Goal: Task Accomplishment & Management: Manage account settings

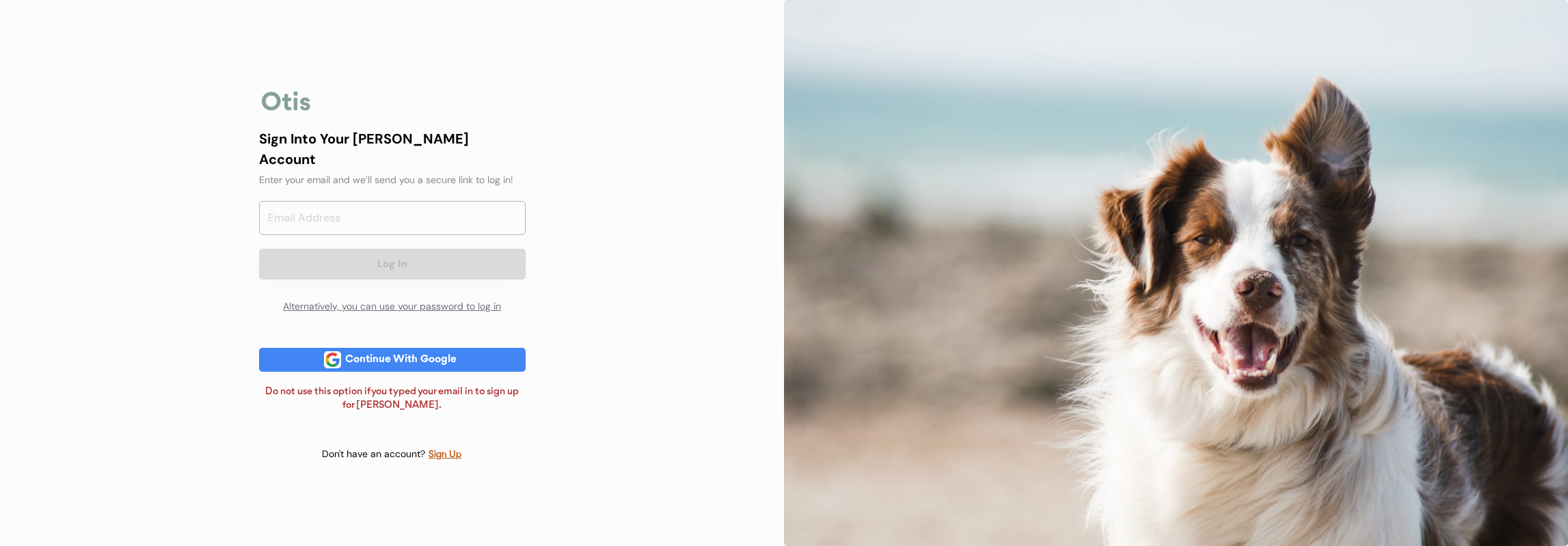
click at [422, 355] on div "Continue With Google" at bounding box center [401, 360] width 120 height 10
click at [347, 205] on input "email" at bounding box center [392, 218] width 267 height 34
type input "[EMAIL_ADDRESS][DOMAIN_NAME]"
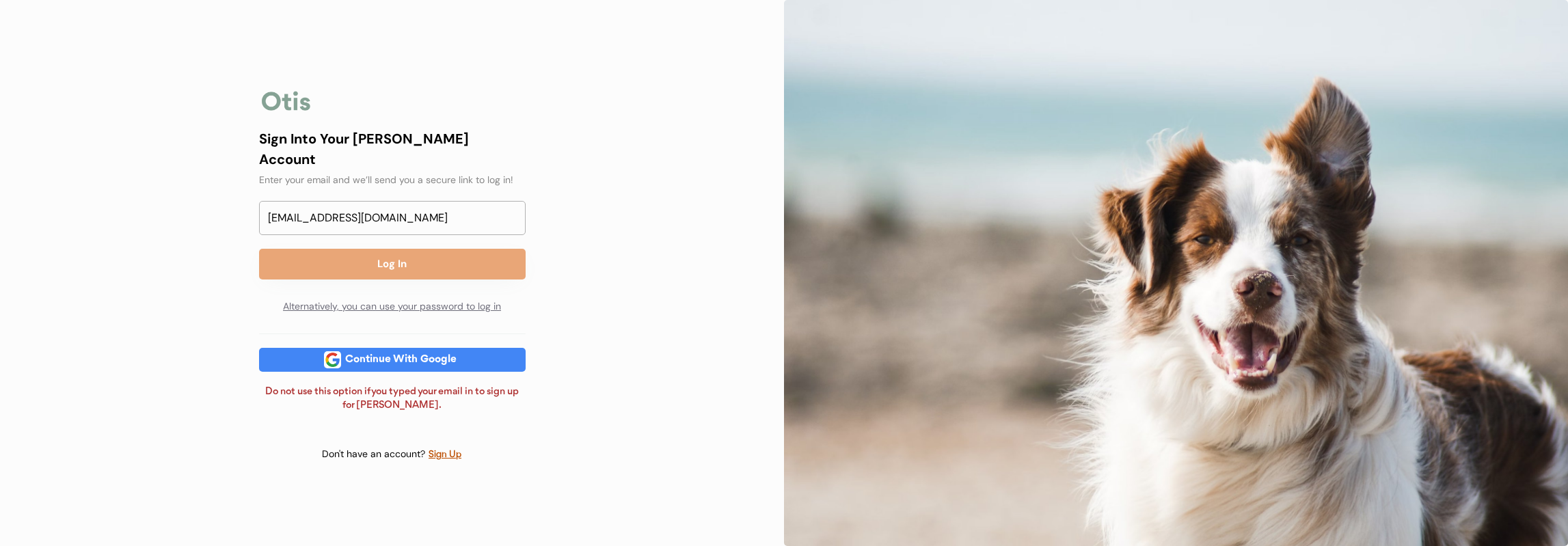
click at [362, 257] on button "Log In" at bounding box center [392, 264] width 267 height 31
click at [369, 249] on button "Log In" at bounding box center [392, 264] width 267 height 31
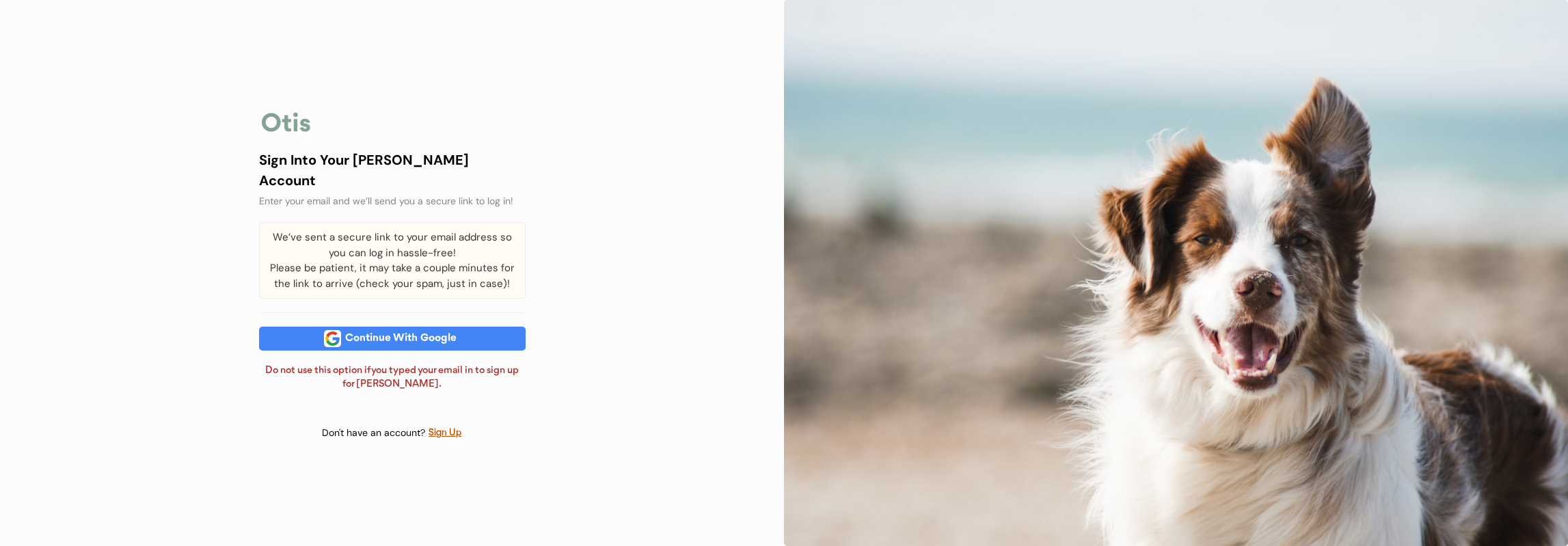
click at [345, 340] on div "Continue With Google" at bounding box center [401, 339] width 120 height 10
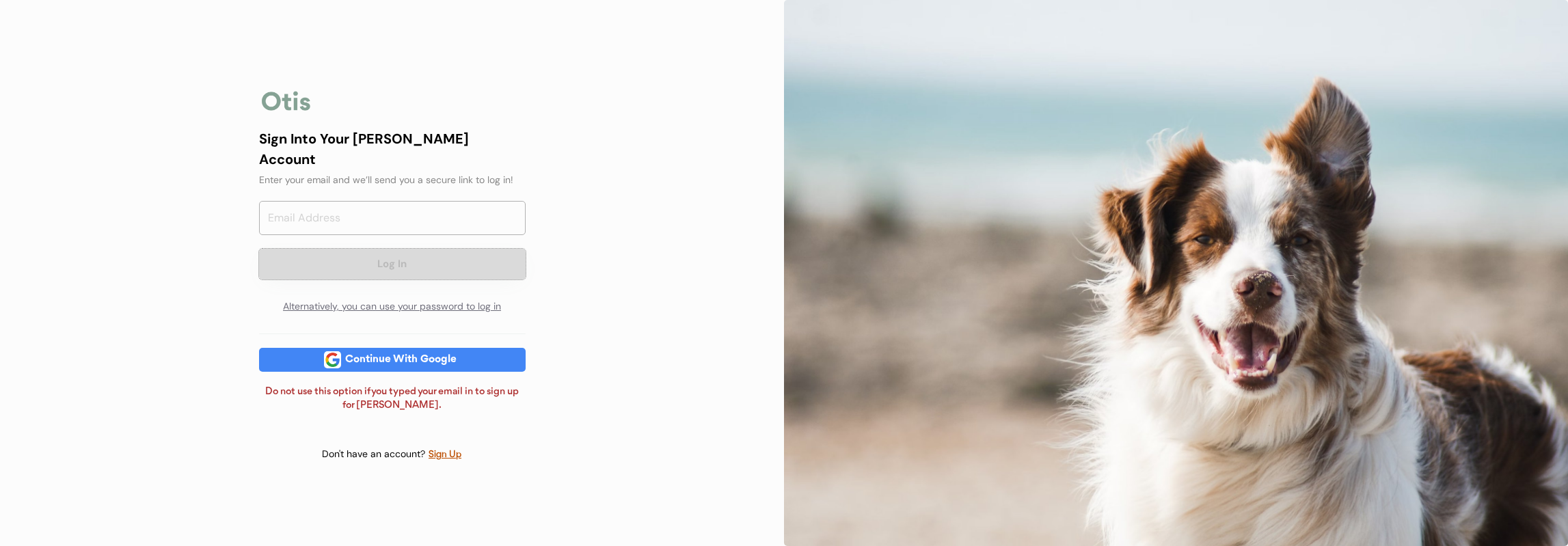
click at [271, 254] on button "Log In" at bounding box center [392, 264] width 267 height 31
click at [376, 210] on input "email" at bounding box center [392, 218] width 267 height 34
type input "samanthapurcellmusgrave@gmail.com"
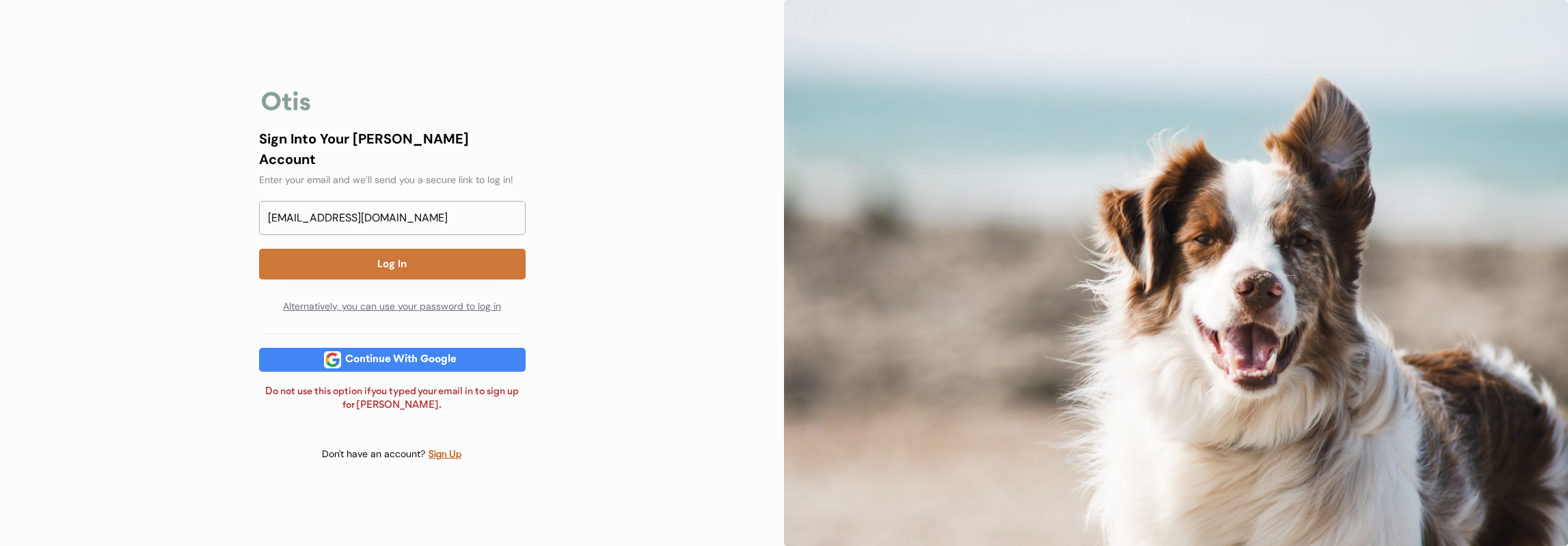
click at [386, 257] on button "Log In" at bounding box center [392, 264] width 267 height 31
click at [296, 142] on div "Sign Into Your Otis Account" at bounding box center [392, 149] width 267 height 41
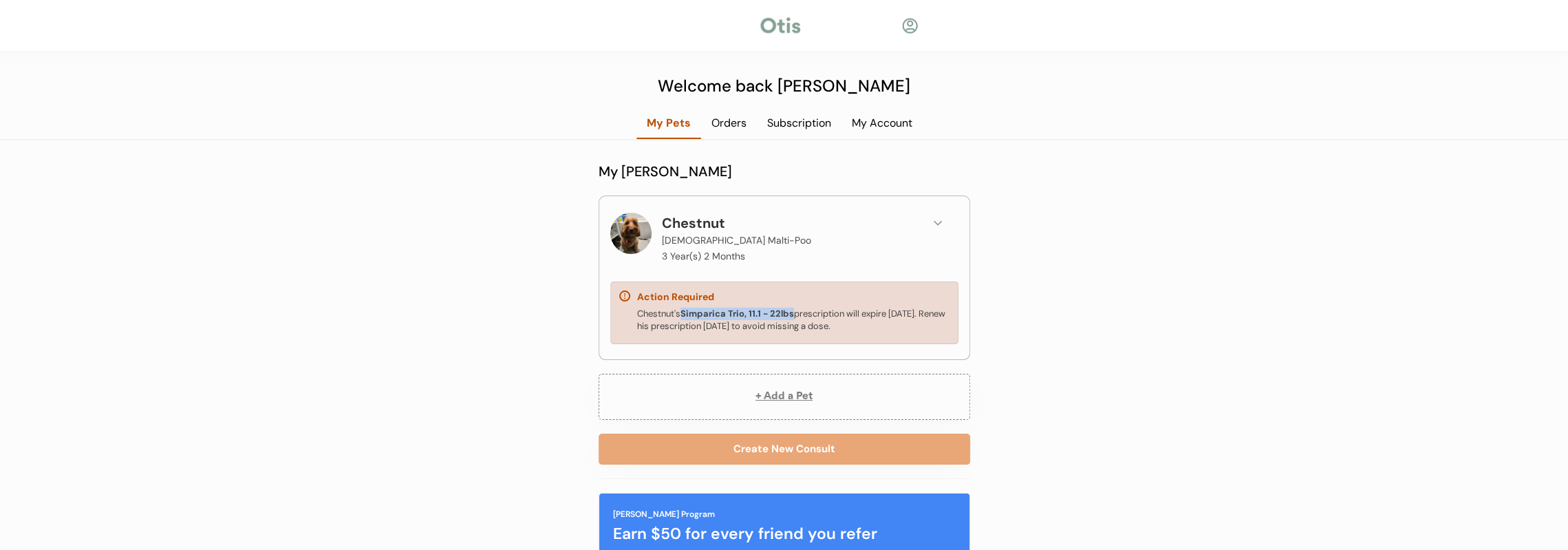
drag, startPoint x: 686, startPoint y: 312, endPoint x: 793, endPoint y: 312, distance: 107.0
click at [793, 312] on strong "Simparica Trio, 11.1 - 22lbs" at bounding box center [737, 314] width 114 height 12
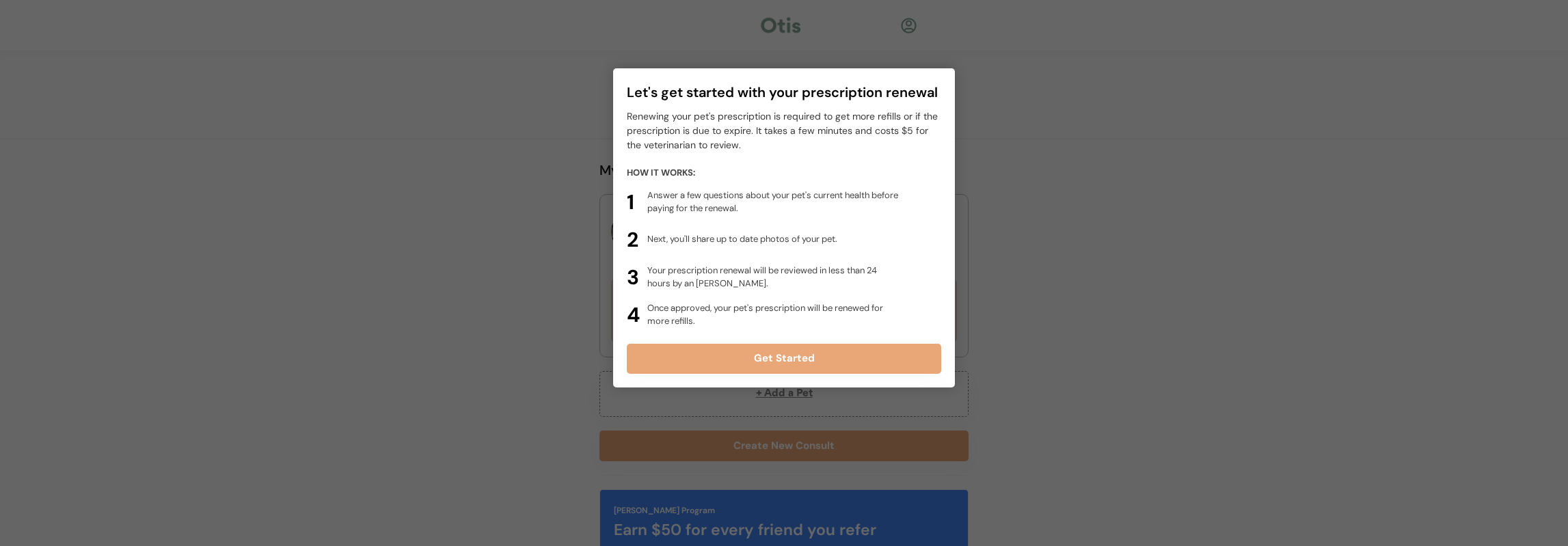
drag, startPoint x: 787, startPoint y: 310, endPoint x: 491, endPoint y: 290, distance: 296.7
click at [491, 291] on div at bounding box center [784, 273] width 1568 height 546
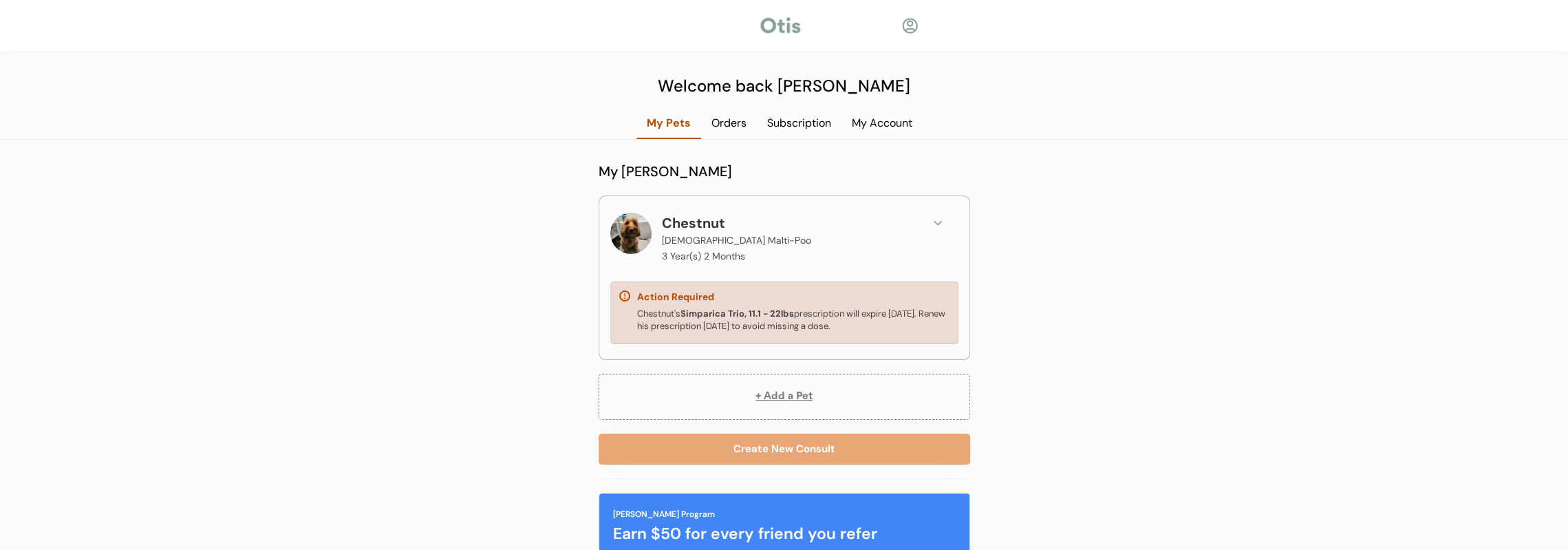
click at [710, 119] on div "Orders" at bounding box center [728, 123] width 56 height 15
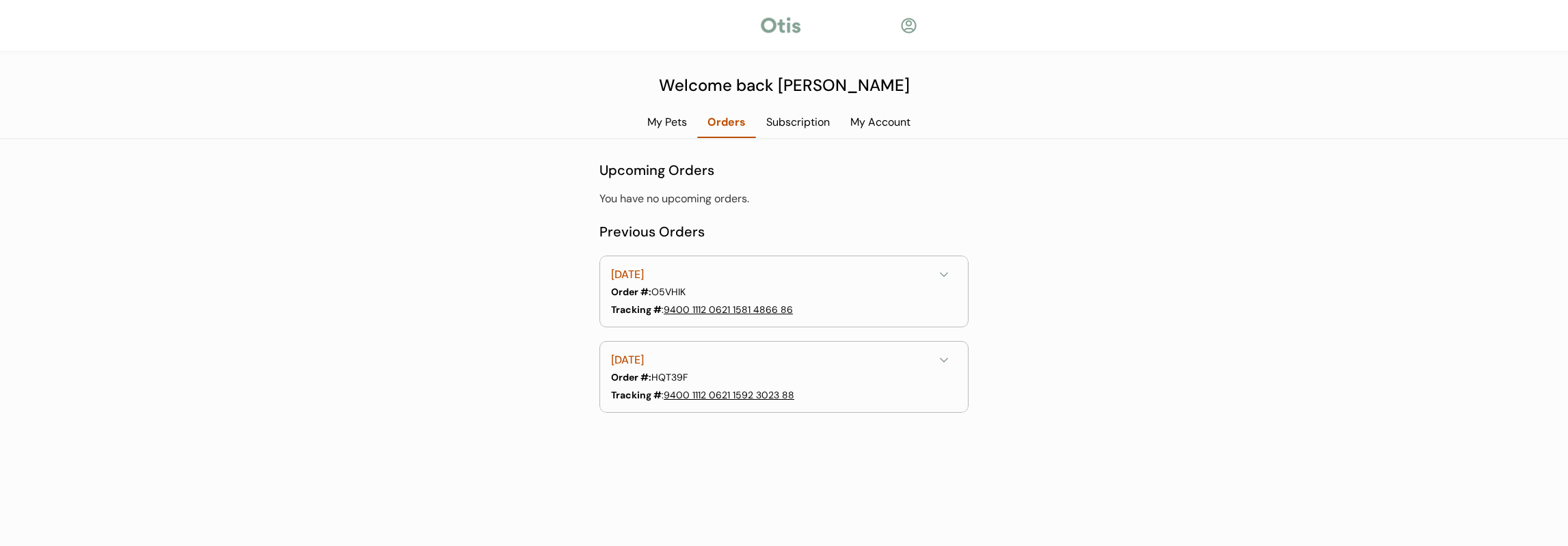
click at [891, 363] on div "[DATE]" at bounding box center [772, 360] width 323 height 17
click at [912, 307] on div "[DATE] Order #: O5VHIK Status: Complete Tracking # : 9400 1112 0621 1581 4866 86" at bounding box center [782, 292] width 343 height 57
